Goal: Task Accomplishment & Management: Use online tool/utility

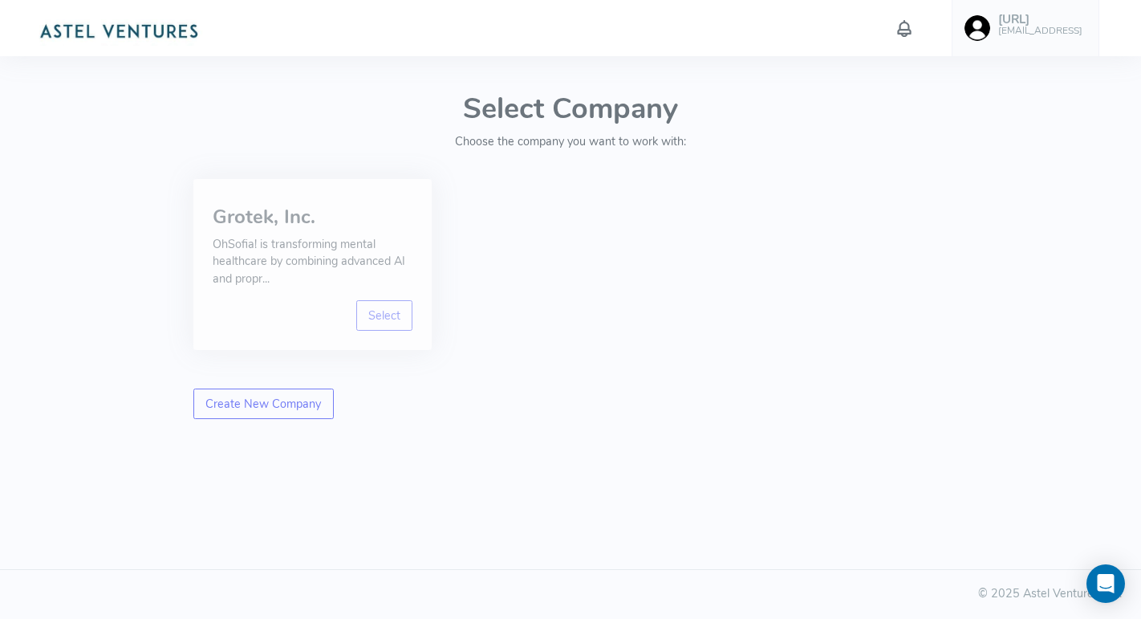
click at [298, 260] on p "OhSofia! is transforming mental healthcare by combining advanced AI and propr..." at bounding box center [313, 262] width 200 height 52
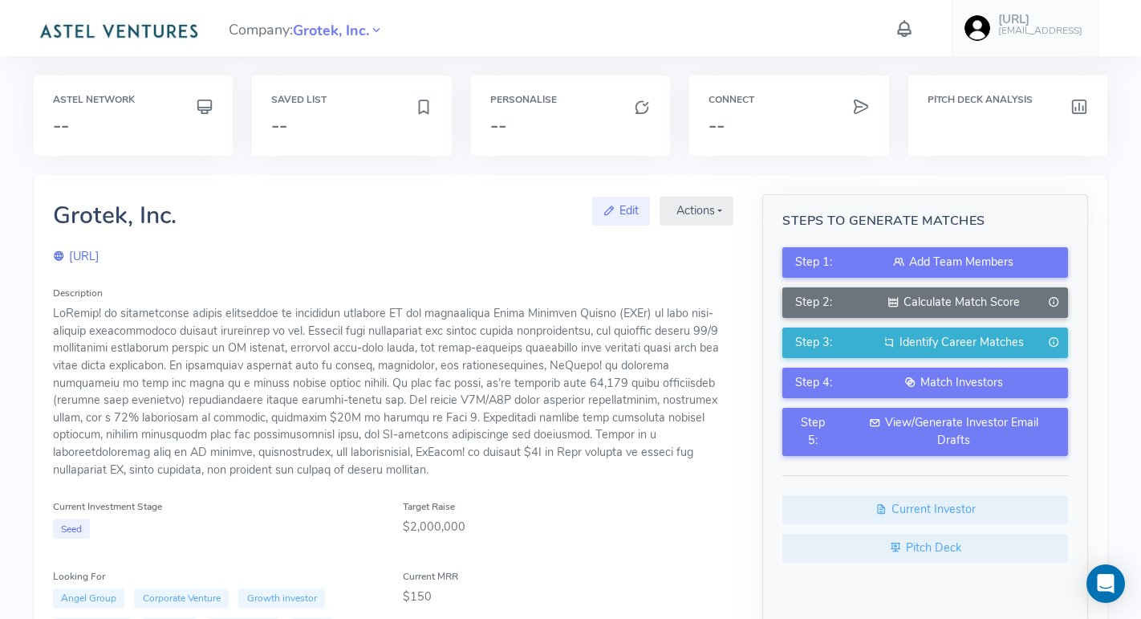
click at [1024, 38] on link "[URL] [EMAIL_ADDRESS]" at bounding box center [1026, 28] width 148 height 56
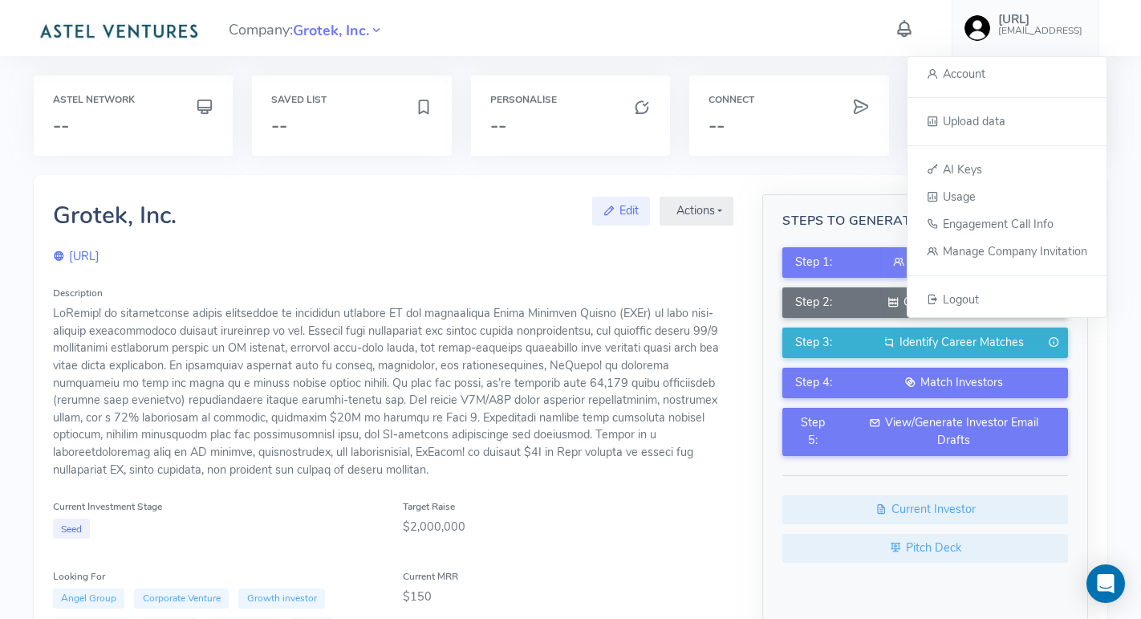
click at [502, 250] on div "[URL]" at bounding box center [393, 257] width 681 height 18
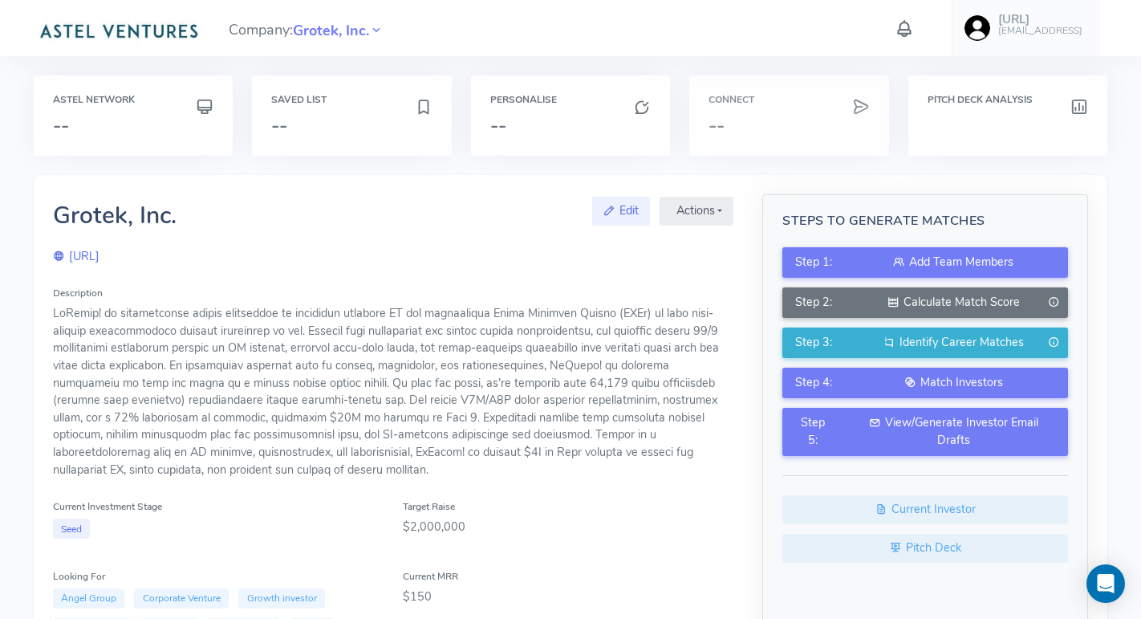
click at [751, 112] on div "Connect --" at bounding box center [789, 115] width 200 height 80
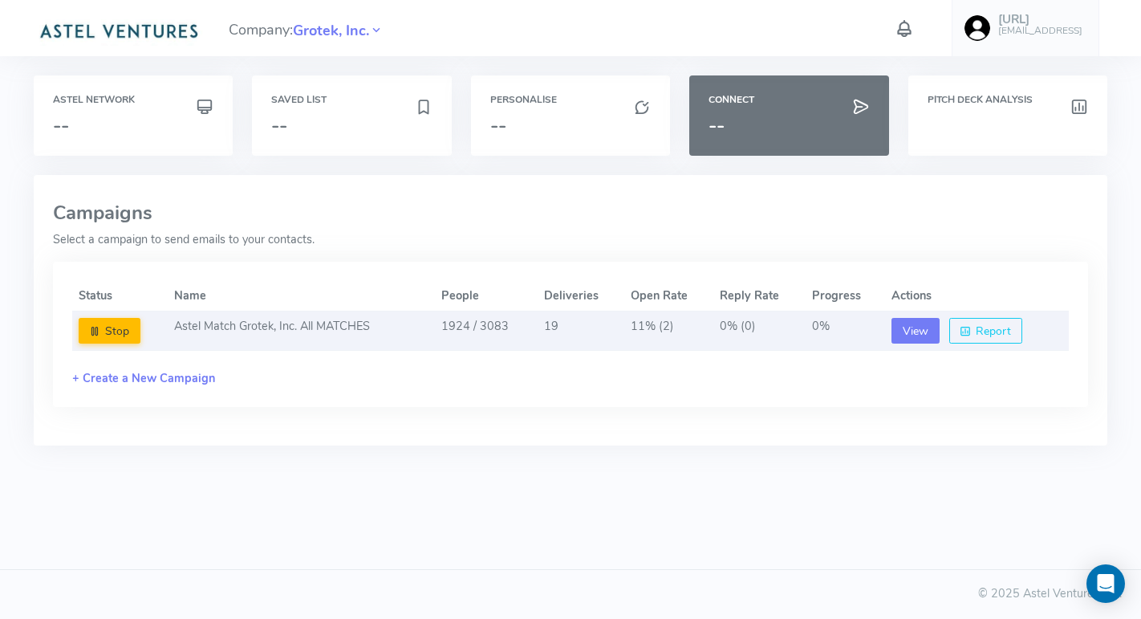
click at [909, 330] on button "View" at bounding box center [916, 331] width 48 height 26
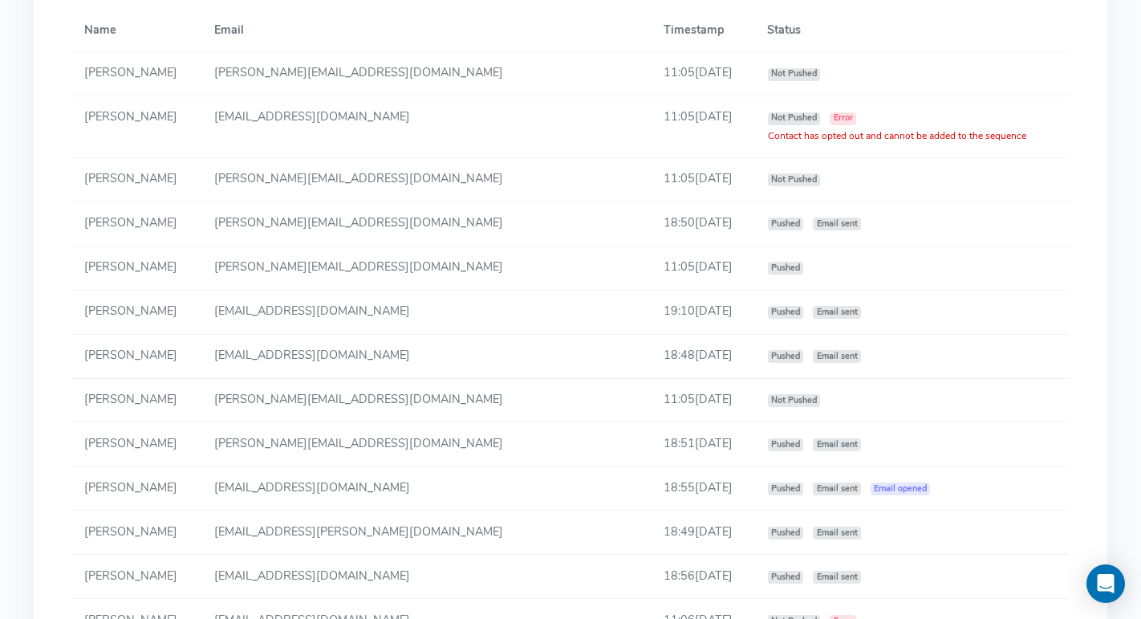
scroll to position [1007, 0]
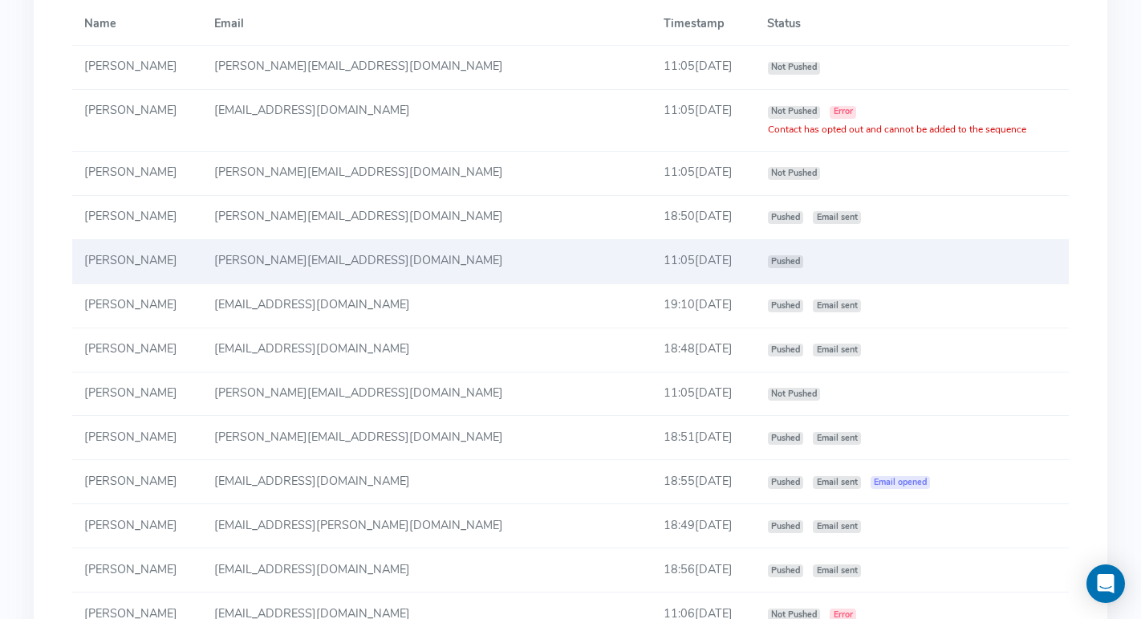
scroll to position [1023, 0]
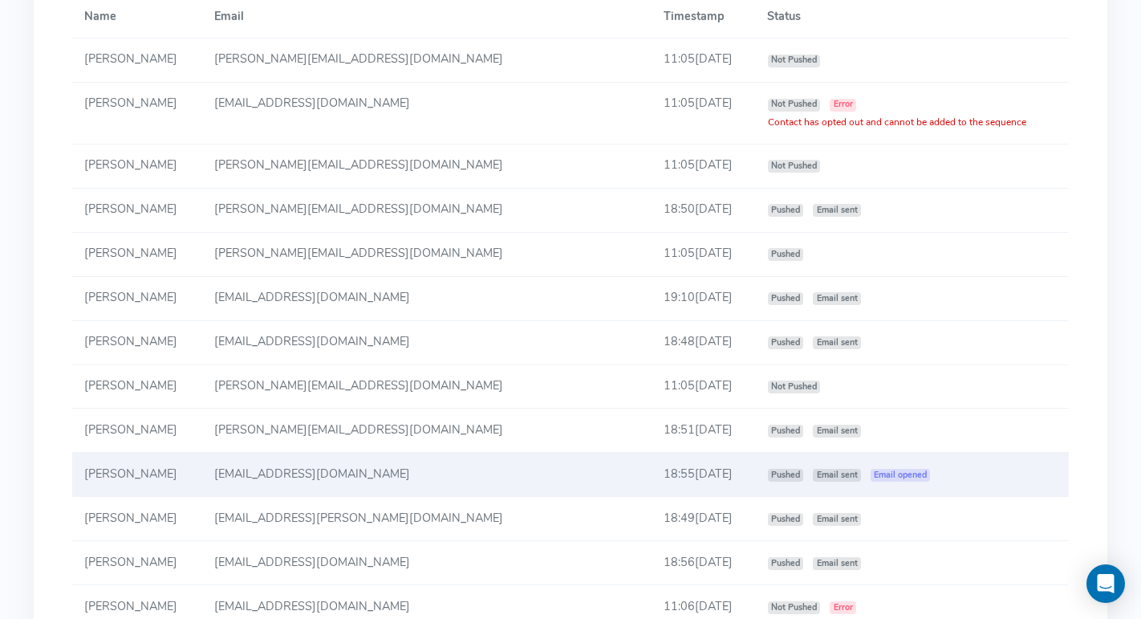
click at [202, 473] on td "[PERSON_NAME]" at bounding box center [137, 475] width 130 height 44
click at [652, 474] on td "18:55[DATE]" at bounding box center [704, 475] width 104 height 44
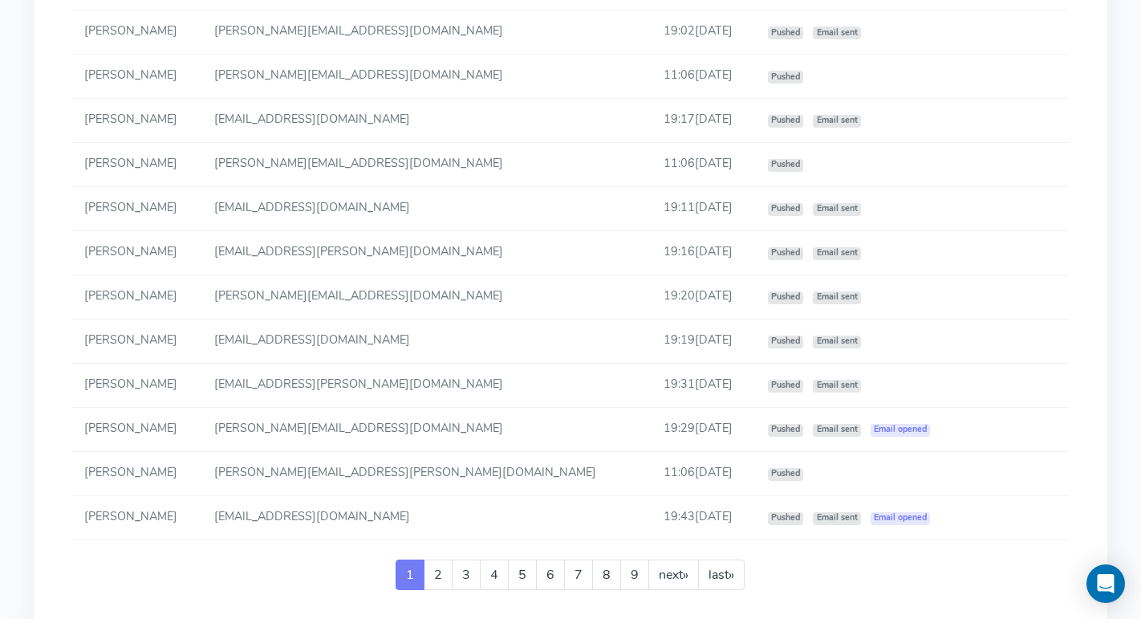
scroll to position [2886, 0]
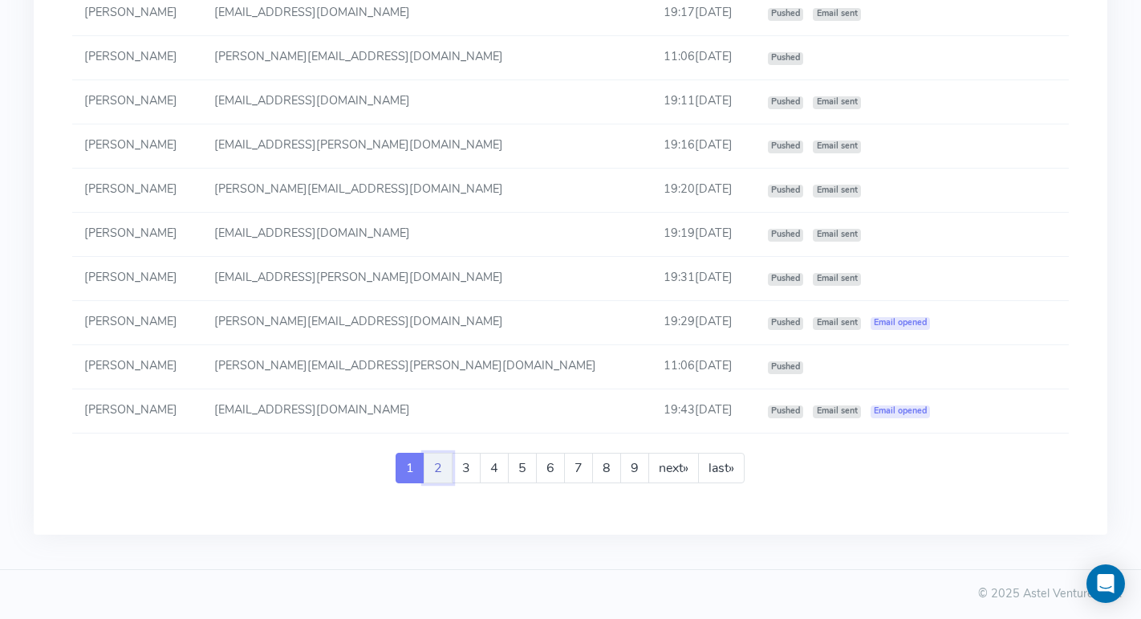
click at [446, 468] on link "2" at bounding box center [438, 468] width 29 height 31
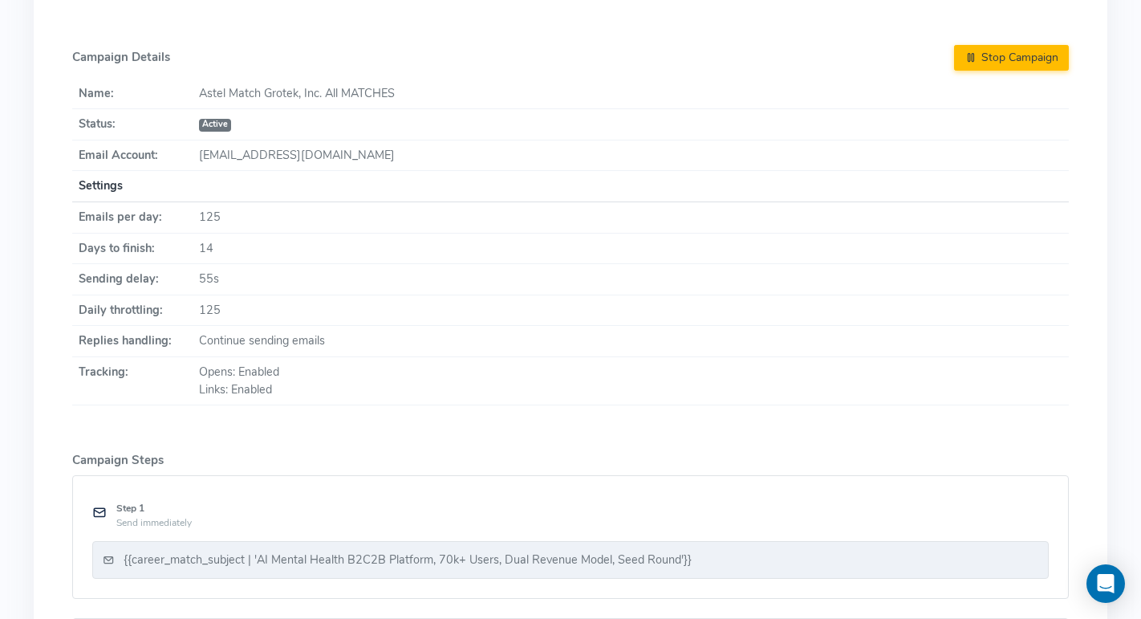
scroll to position [232, 0]
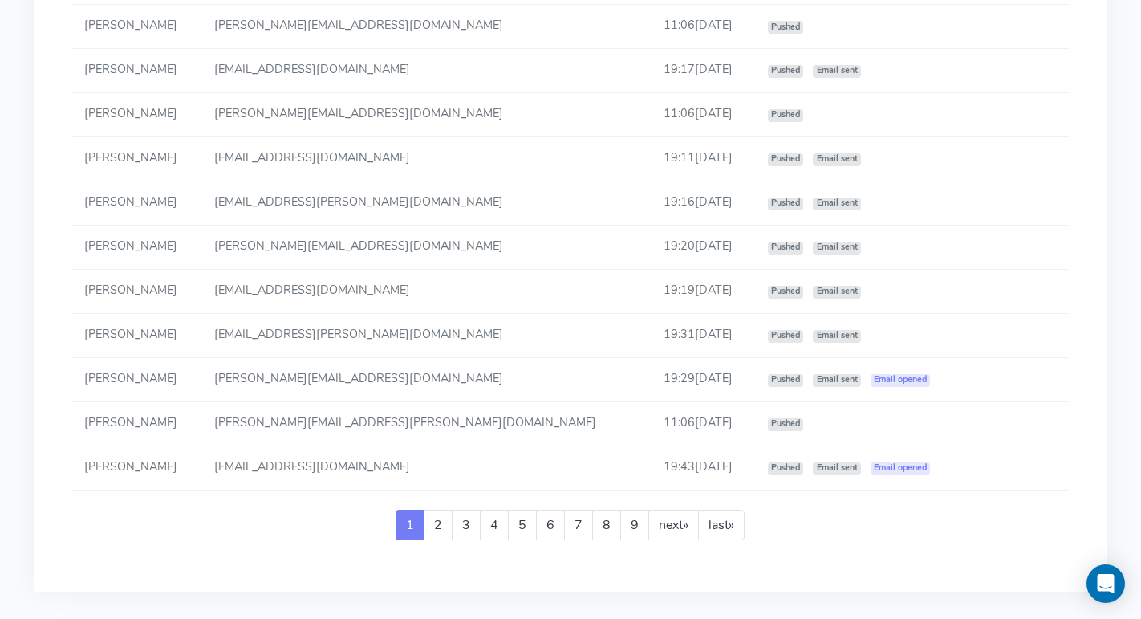
scroll to position [2886, 0]
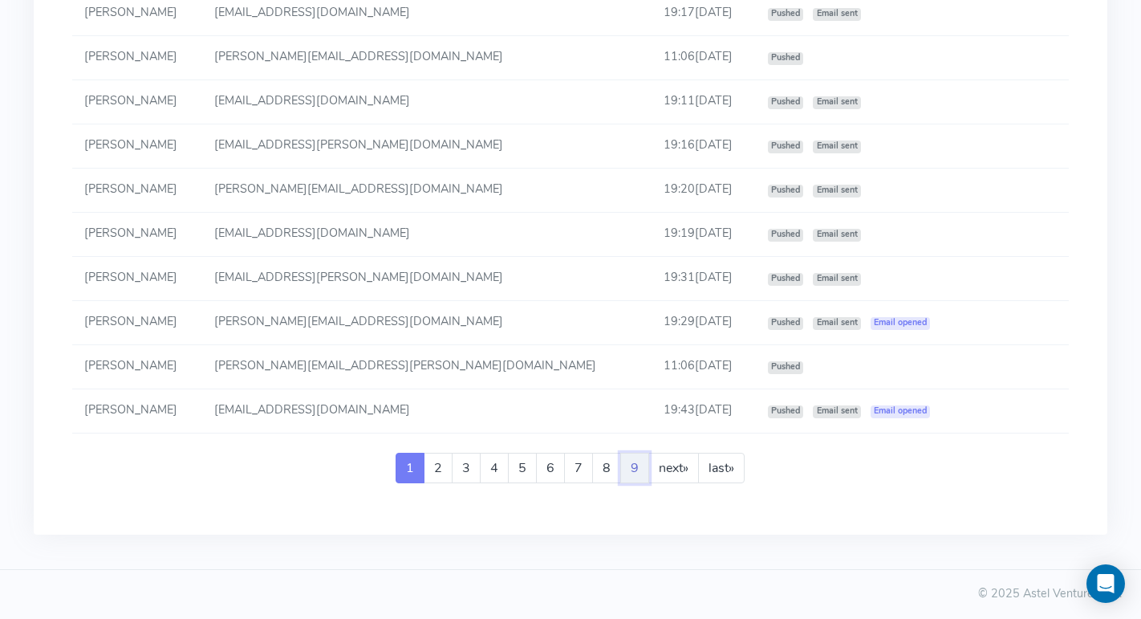
click at [638, 469] on link "9" at bounding box center [634, 468] width 29 height 31
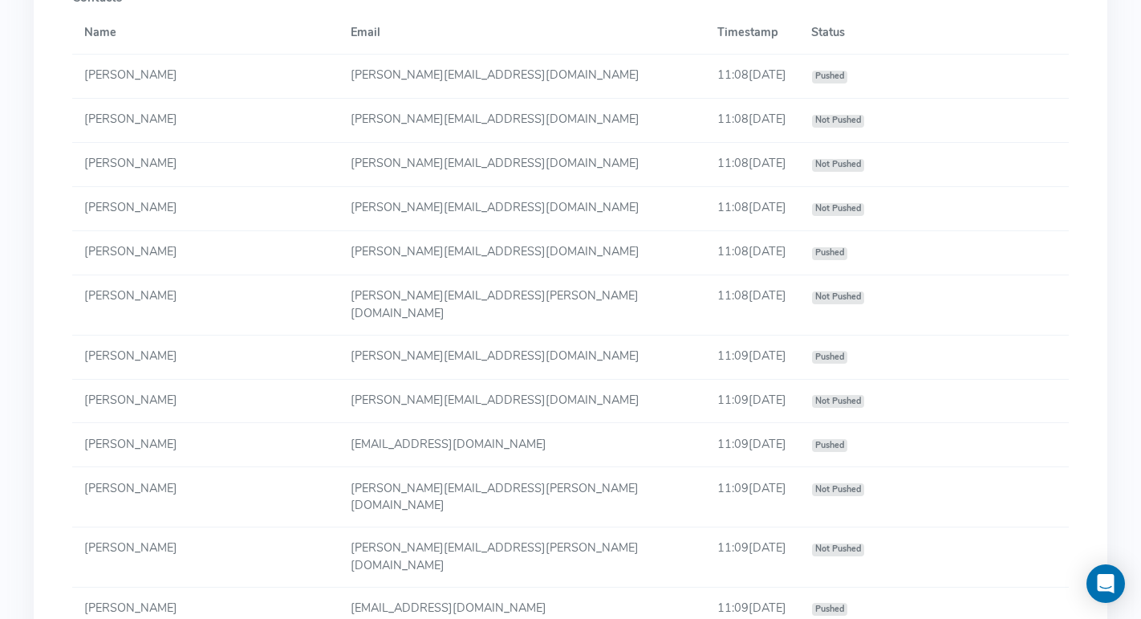
scroll to position [1010, 0]
